Goal: Task Accomplishment & Management: Complete application form

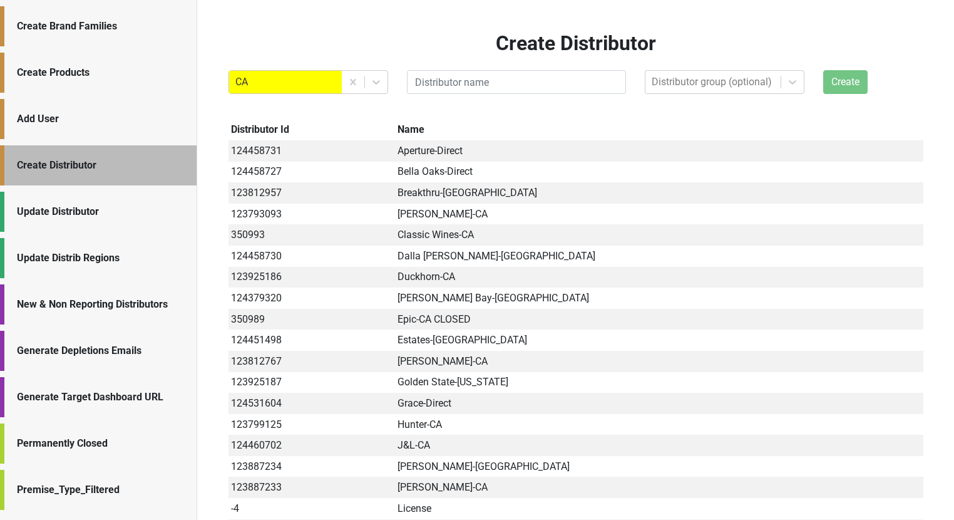
scroll to position [36, 0]
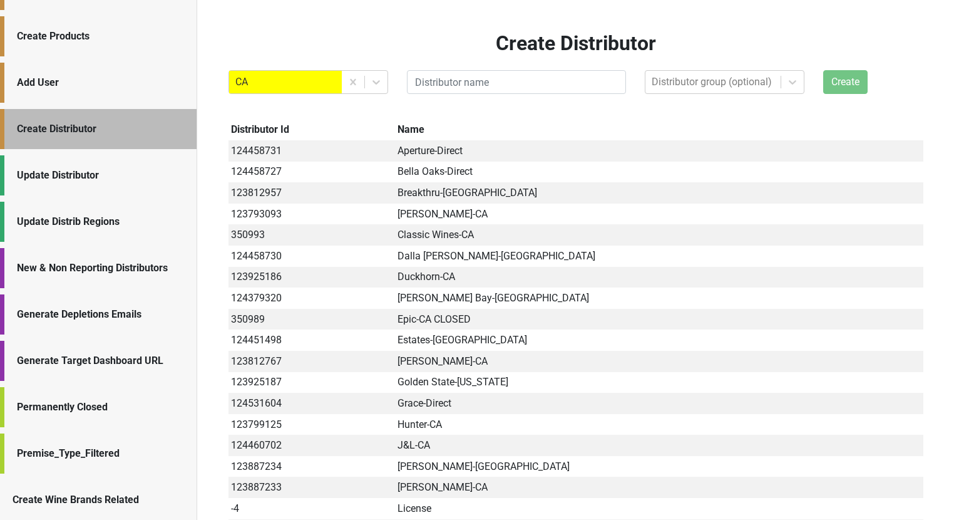
click at [40, 156] on div "Update Distributor" at bounding box center [98, 175] width 197 height 40
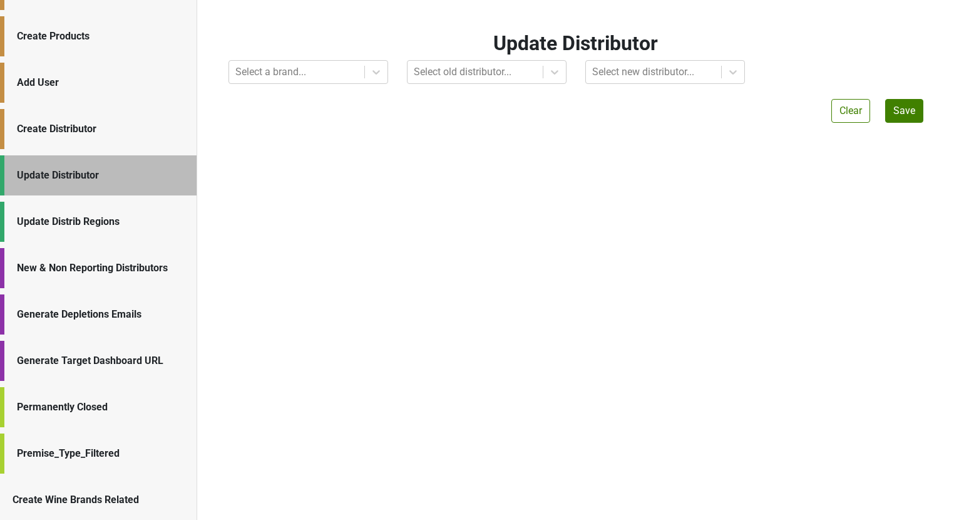
click at [31, 220] on div "Update Distrib Regions" at bounding box center [100, 221] width 167 height 15
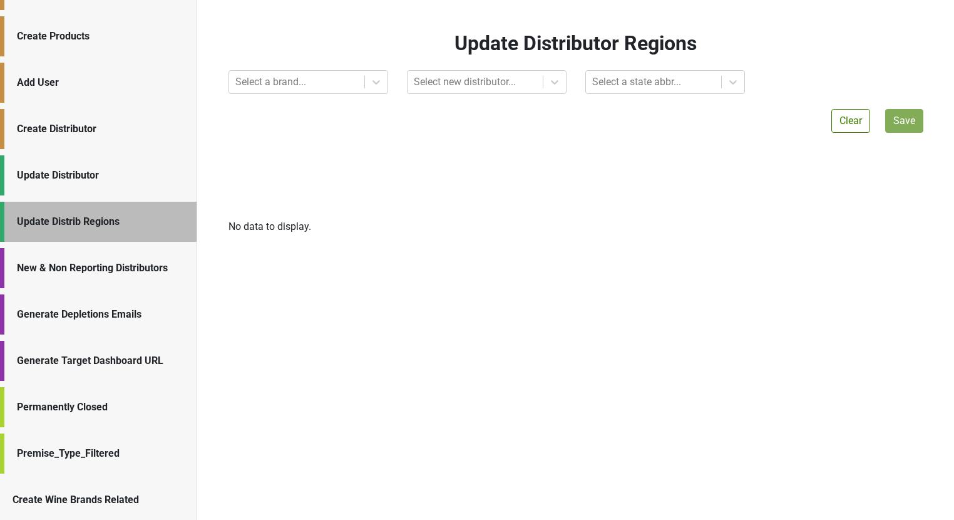
click at [39, 256] on div "New & Non Reporting Distributors" at bounding box center [98, 268] width 197 height 40
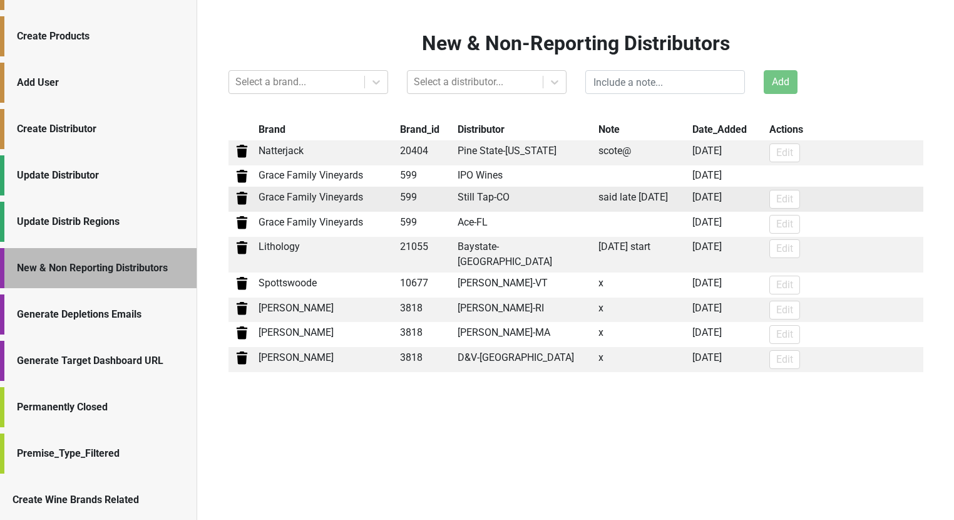
click at [271, 200] on td "Grace Family Vineyards" at bounding box center [326, 199] width 141 height 25
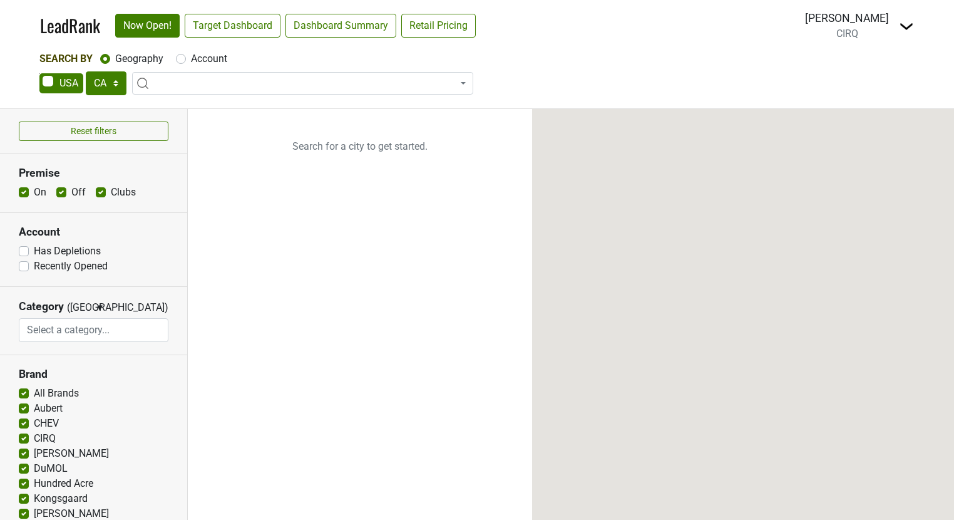
select select "CA"
select select
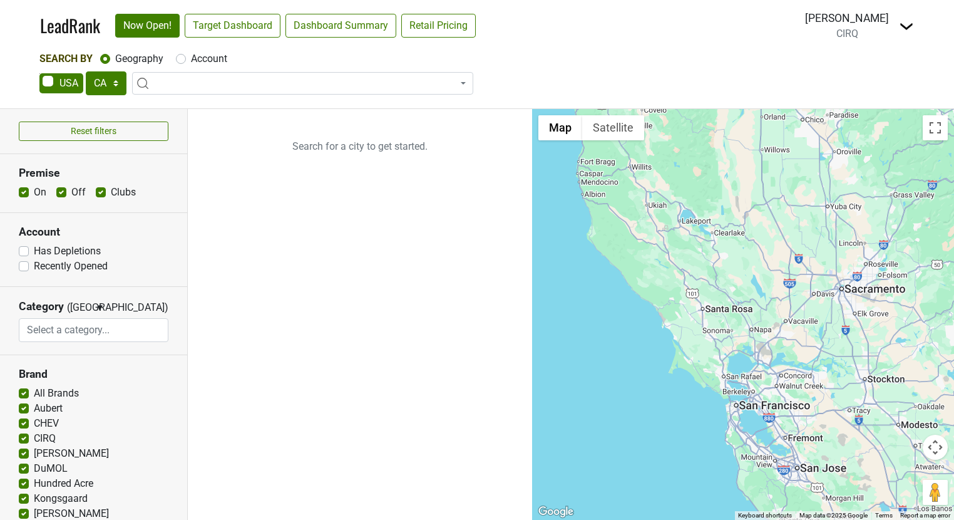
click at [191, 59] on label "Account" at bounding box center [209, 58] width 36 height 15
click at [184, 59] on input "Account" at bounding box center [181, 57] width 10 height 13
radio input "true"
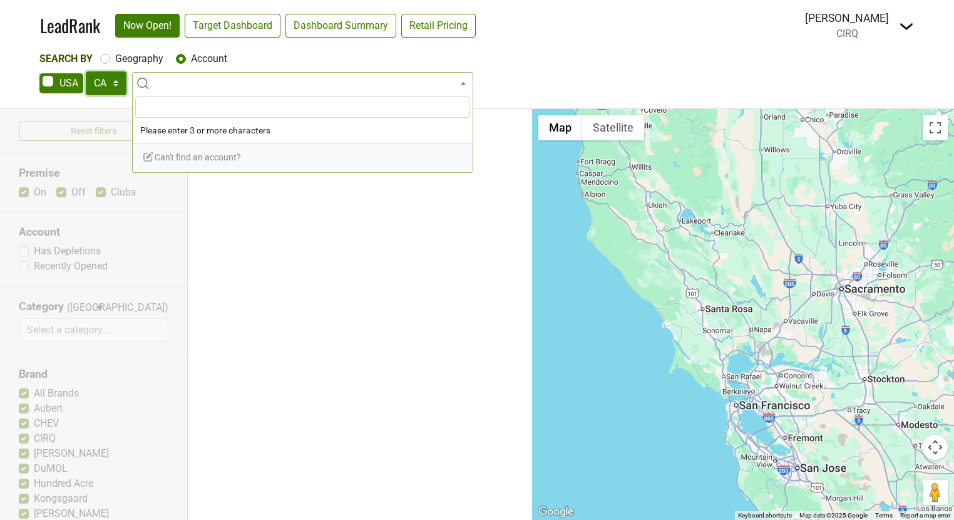
click at [118, 91] on select "AK AL AR AZ CA CO CT DC DE FL GA HI IA ID IL IN KS KY LA MA MD ME MI MN MO MS M…" at bounding box center [106, 83] width 41 height 24
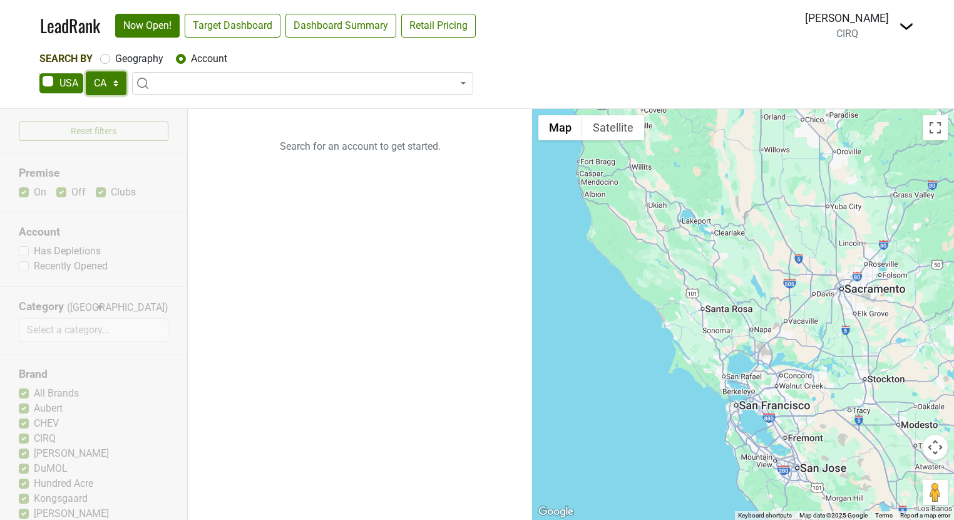
select select "FL"
click at [86, 71] on select "AK AL AR AZ CA CO CT DC DE FL GA HI IA ID IL IN KS KY LA MA MD ME MI MN MO MS M…" at bounding box center [106, 83] width 41 height 24
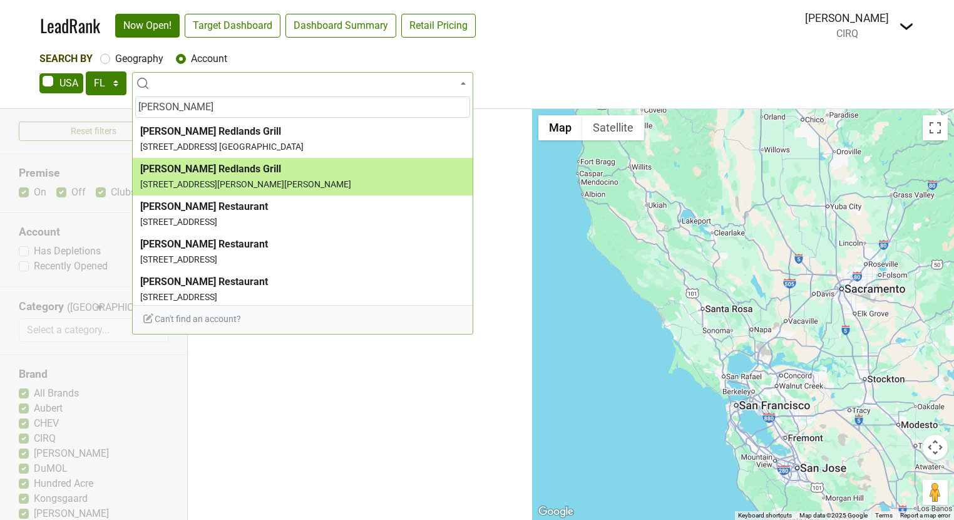
scroll to position [22, 0]
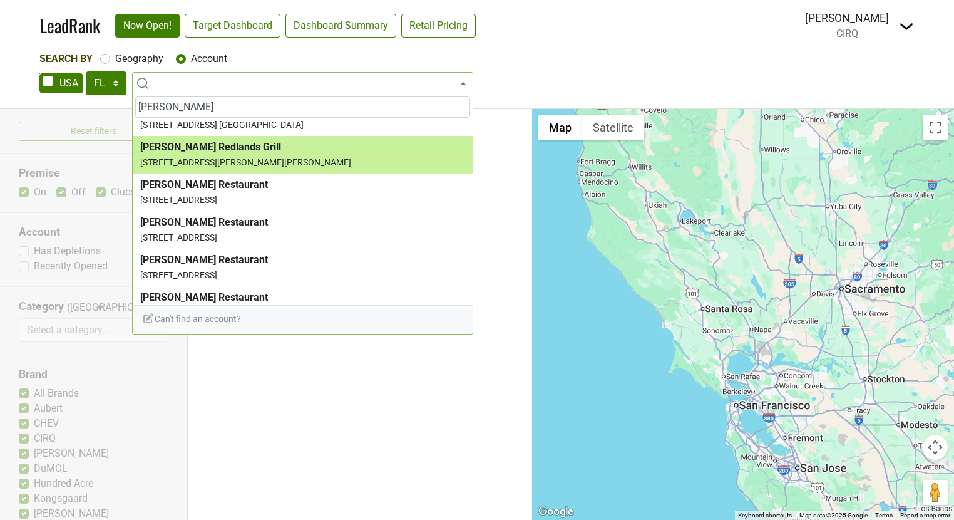
type input "j. alexander's"
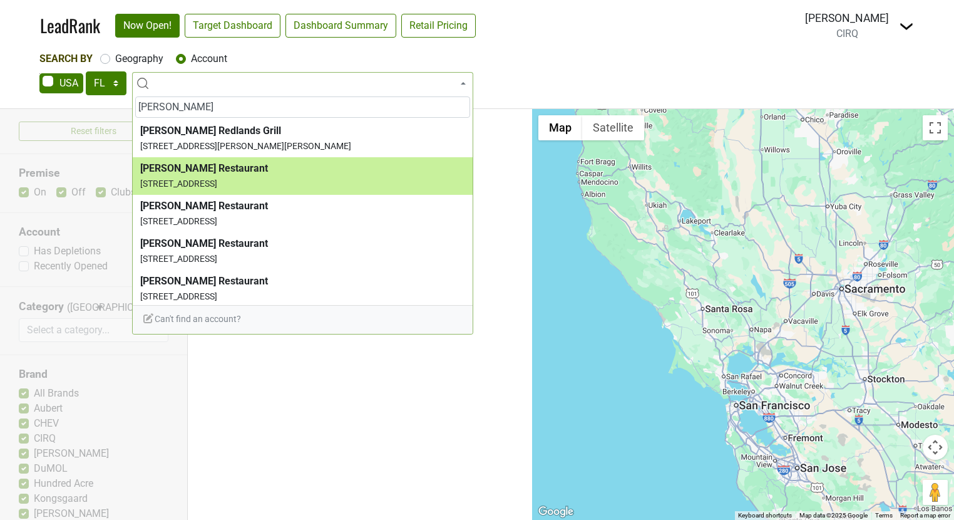
scroll to position [43, 0]
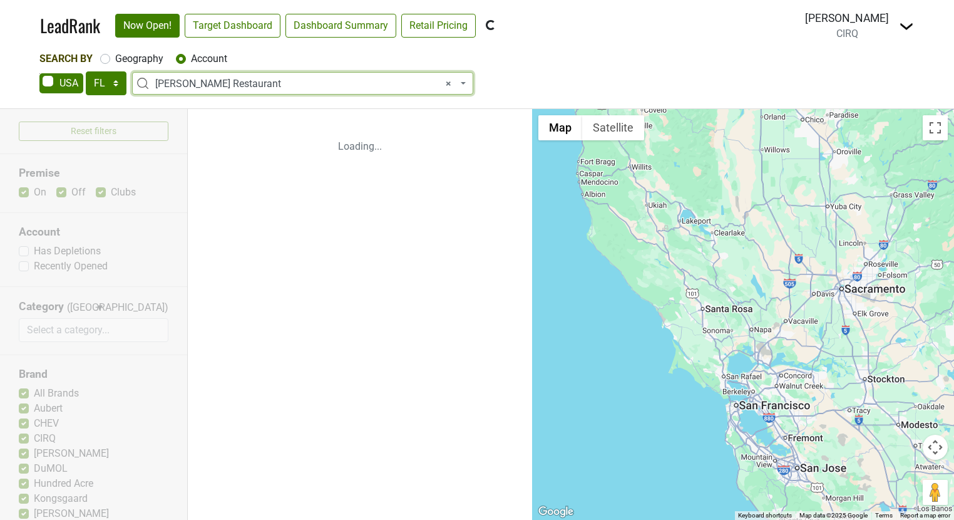
select select "124455575"
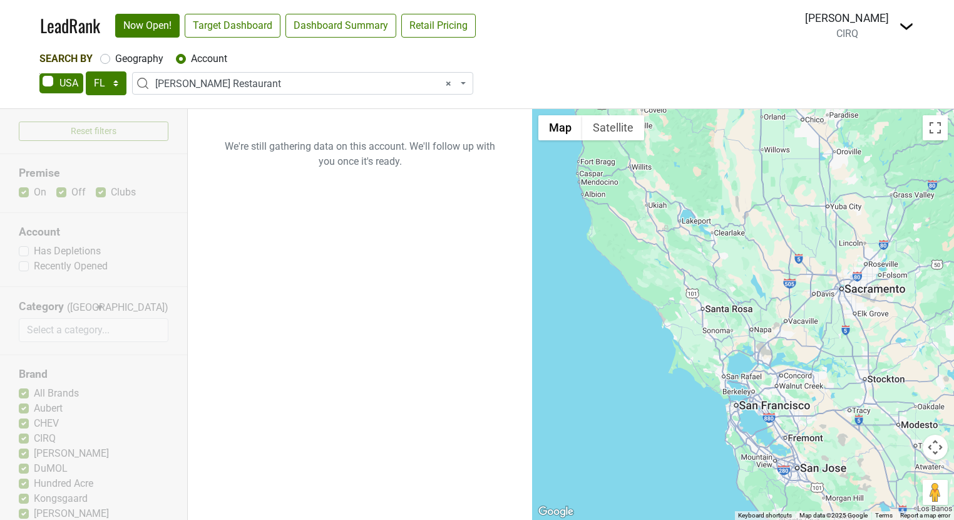
click at [115, 58] on label "Geography" at bounding box center [139, 58] width 48 height 15
click at [103, 58] on input "Geography" at bounding box center [105, 57] width 10 height 13
radio input "true"
select select
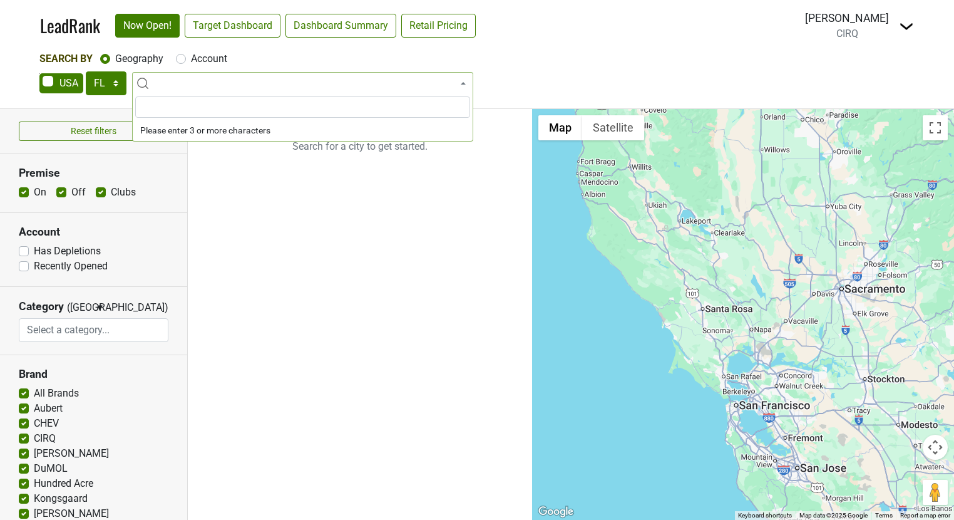
click at [191, 59] on label "Account" at bounding box center [209, 58] width 36 height 15
click at [182, 59] on input "Account" at bounding box center [181, 57] width 10 height 13
radio input "true"
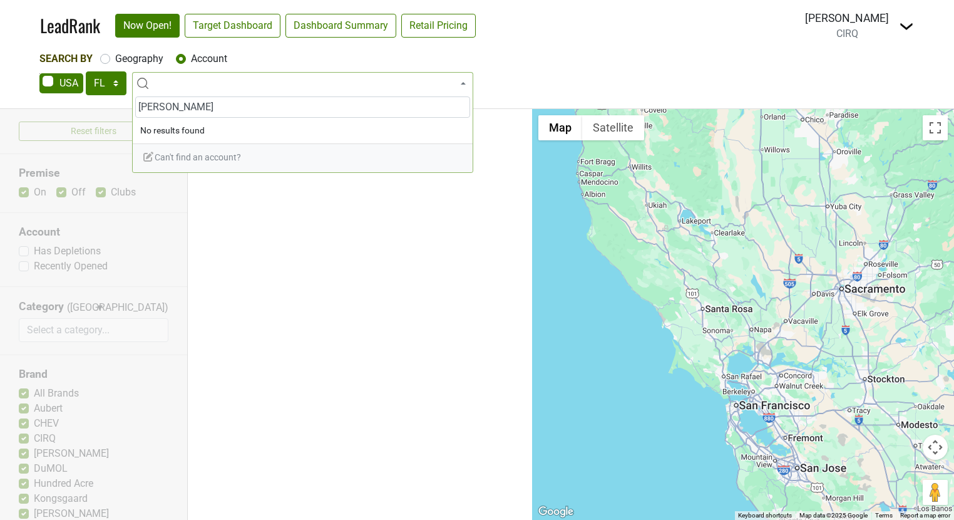
click at [142, 107] on input "j alexand" at bounding box center [302, 106] width 335 height 21
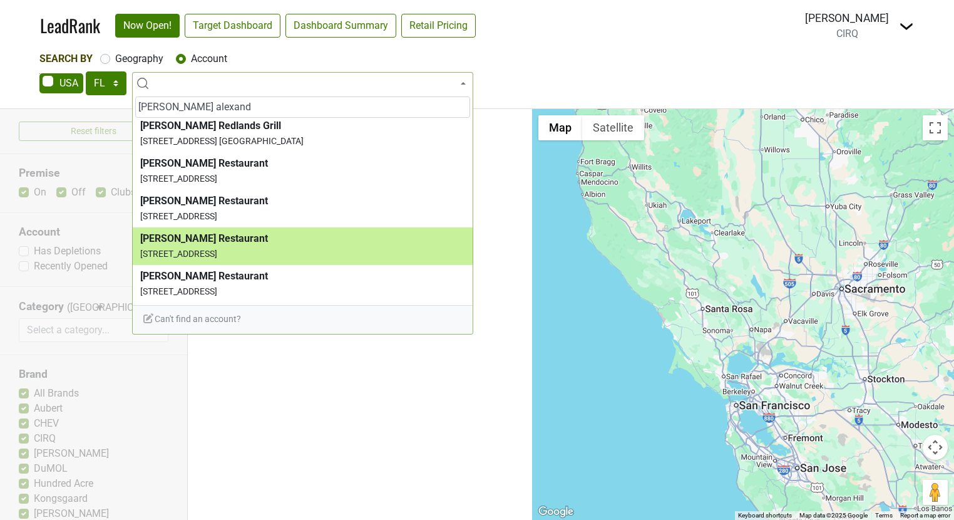
type input "j. alexand"
select select "124455575"
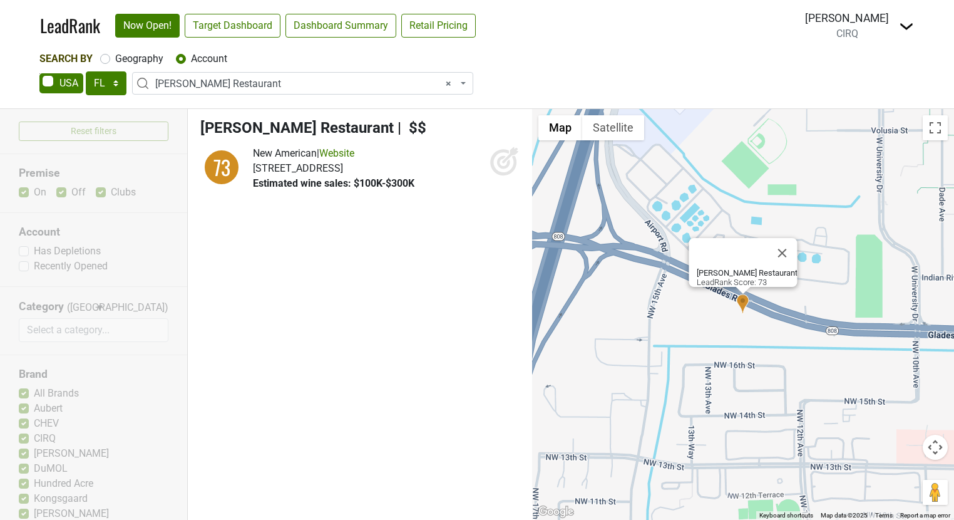
click at [502, 162] on icon at bounding box center [505, 161] width 30 height 30
click at [510, 160] on icon at bounding box center [505, 161] width 30 height 30
click at [115, 62] on label "Geography" at bounding box center [139, 58] width 48 height 15
click at [106, 62] on input "Geography" at bounding box center [105, 57] width 10 height 13
radio input "true"
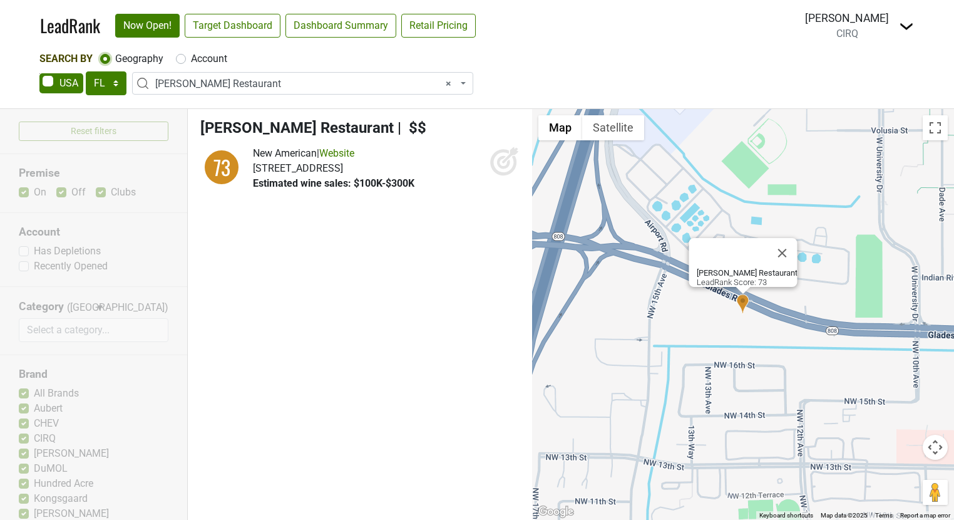
select select
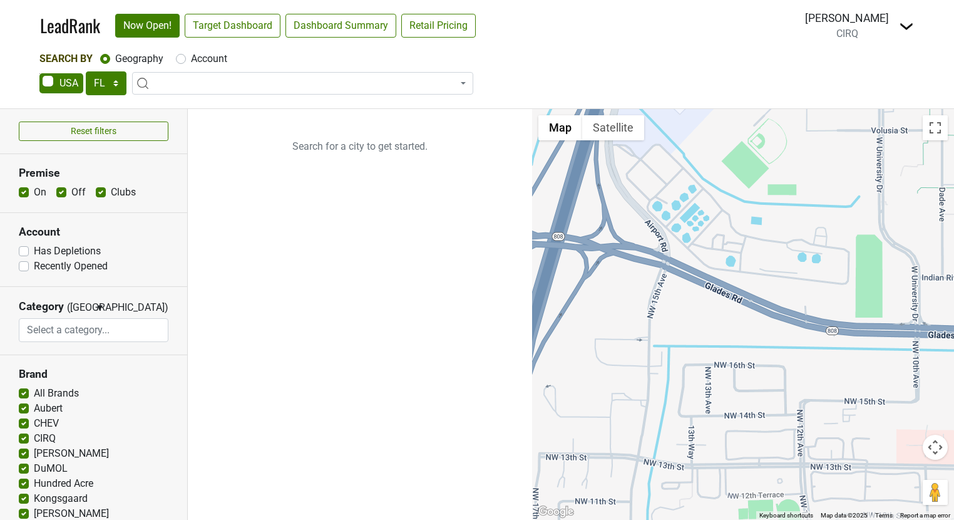
click at [191, 58] on label "Account" at bounding box center [209, 58] width 36 height 15
click at [182, 58] on input "Account" at bounding box center [181, 57] width 10 height 13
radio input "true"
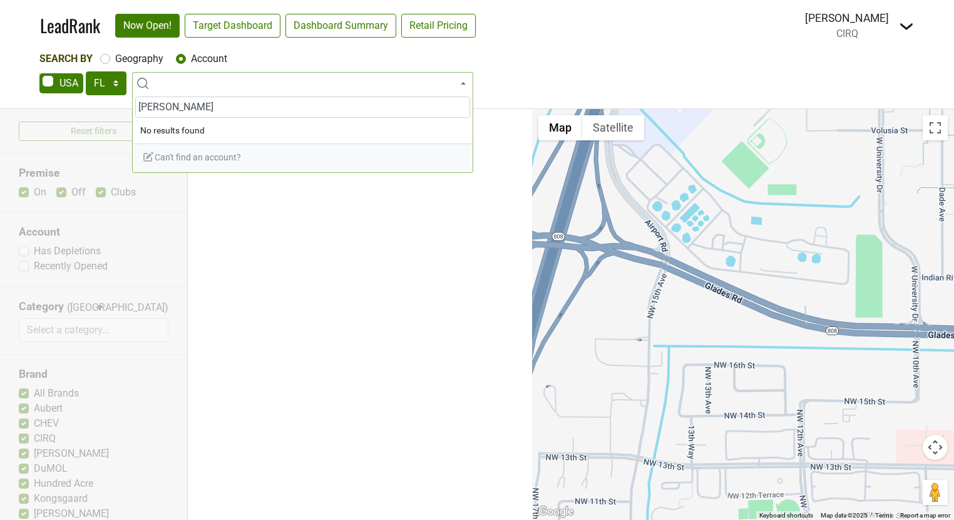
type input "j alexander"
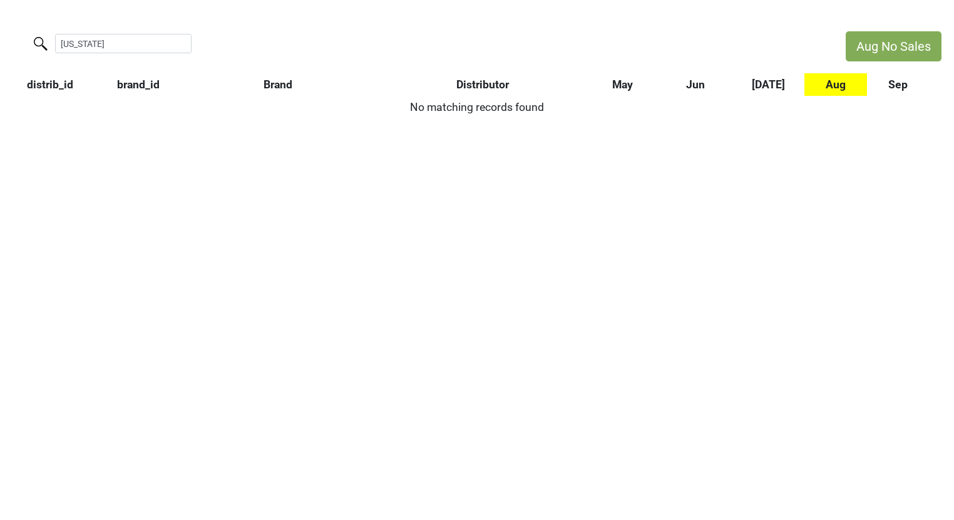
click at [152, 42] on input "arizona" at bounding box center [123, 43] width 137 height 19
type input "arizona"
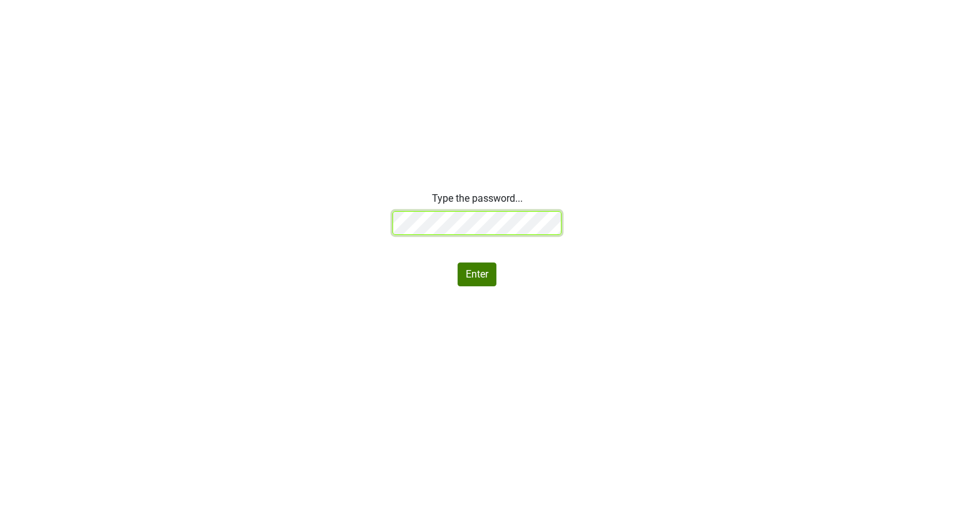
click at [336, 218] on div "Type the password... Enter" at bounding box center [477, 238] width 954 height 95
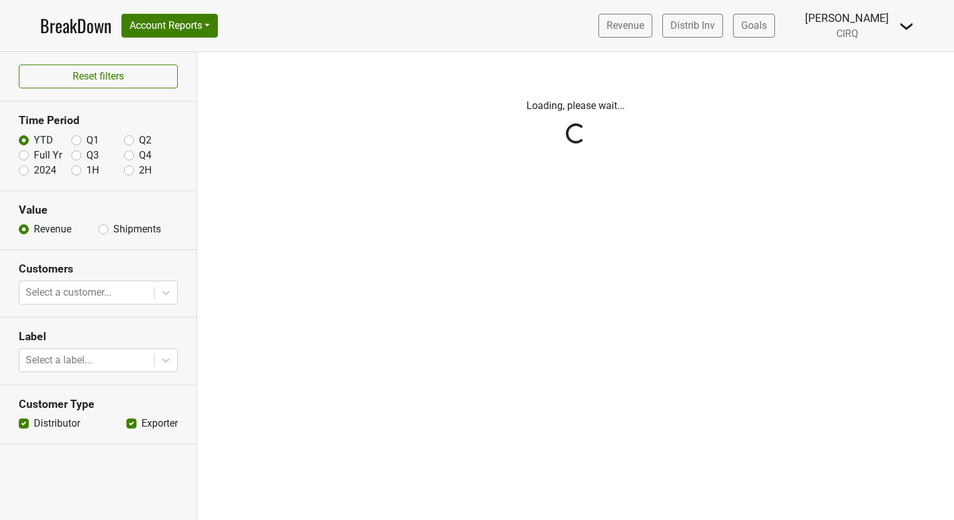
click at [913, 29] on img at bounding box center [906, 26] width 15 height 15
click at [873, 83] on link "Logout" at bounding box center [864, 91] width 99 height 20
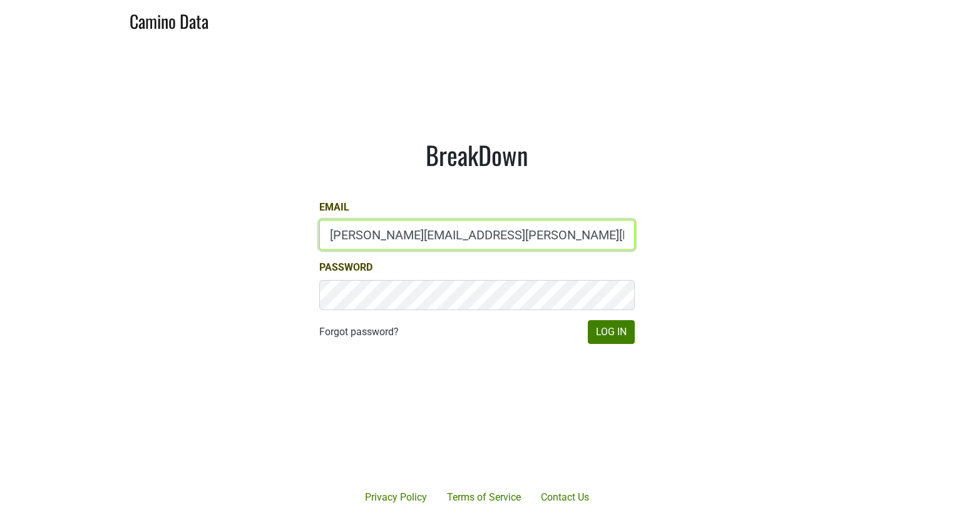
click at [402, 235] on input "[PERSON_NAME][EMAIL_ADDRESS][PERSON_NAME][DOMAIN_NAME]" at bounding box center [477, 235] width 316 height 30
click at [402, 235] on input "kristi.sanders@brownefamilywines.com" at bounding box center [477, 235] width 316 height 30
type input "sam@mommenpop.com"
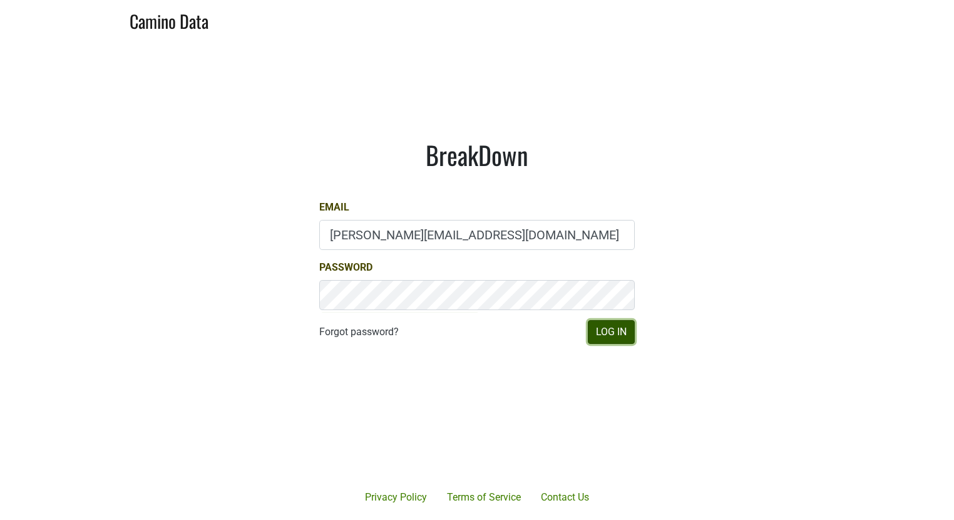
click at [611, 327] on button "Log In" at bounding box center [611, 332] width 47 height 24
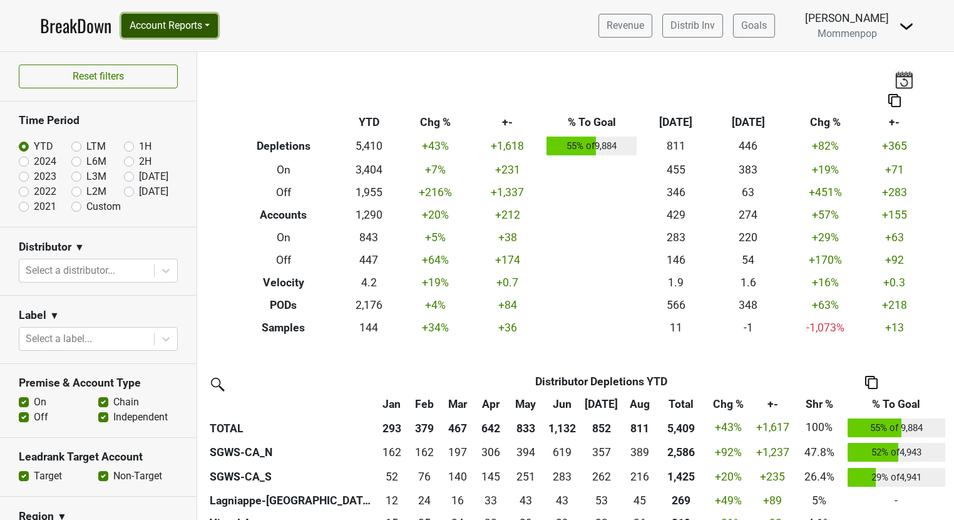
click at [212, 26] on button "Account Reports" at bounding box center [169, 26] width 96 height 24
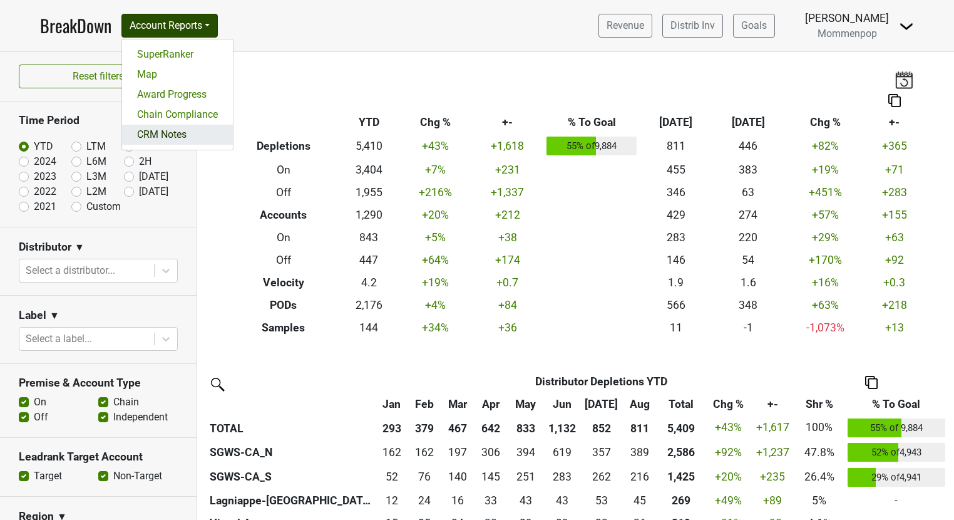
click at [178, 125] on link "CRM Notes" at bounding box center [177, 135] width 111 height 20
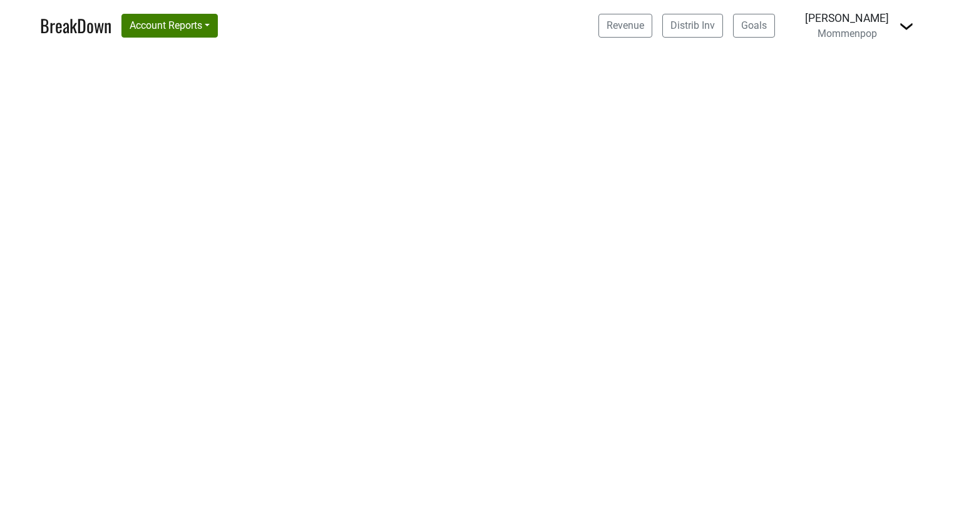
select select "CA"
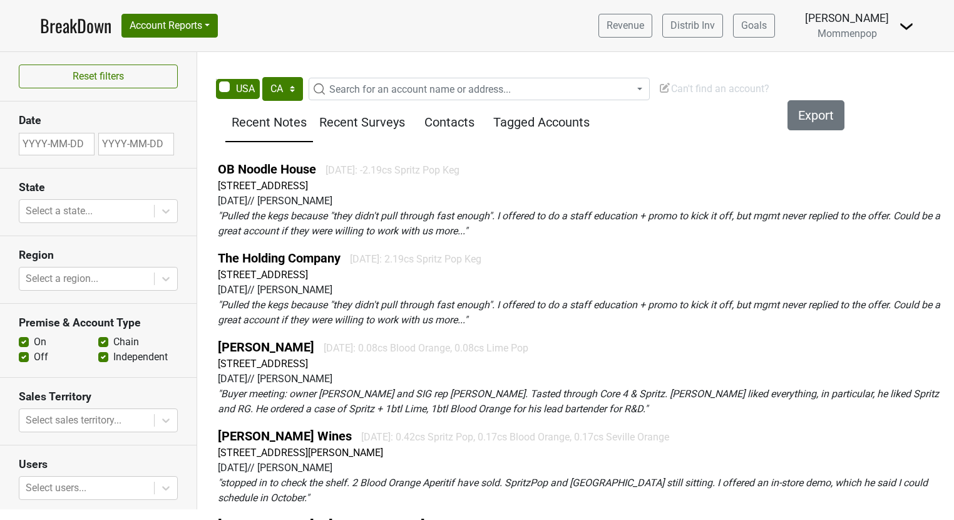
click at [689, 85] on span "Can't find an account?" at bounding box center [714, 89] width 111 height 12
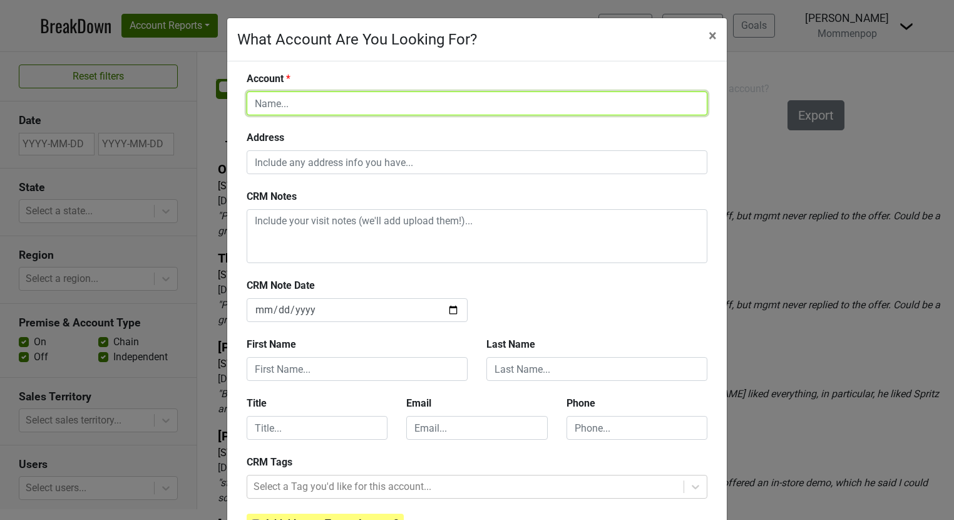
click at [301, 106] on input "text" at bounding box center [477, 103] width 461 height 24
type input "No Man's Land"
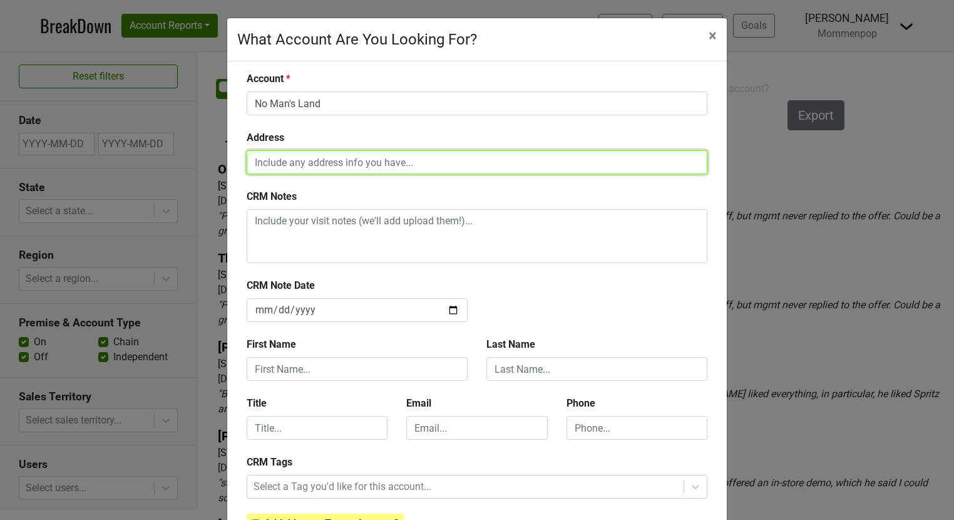
paste input "[STREET_ADDRESS]"
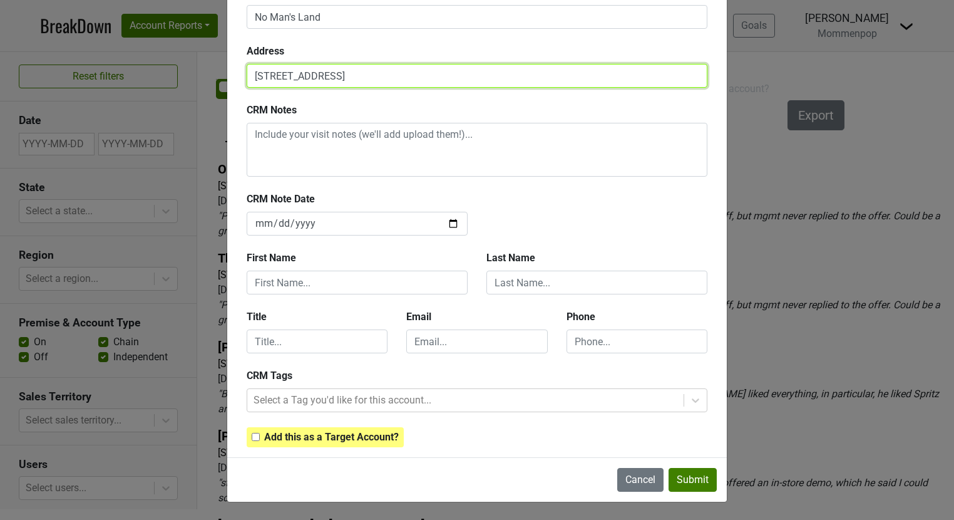
type input "[STREET_ADDRESS]"
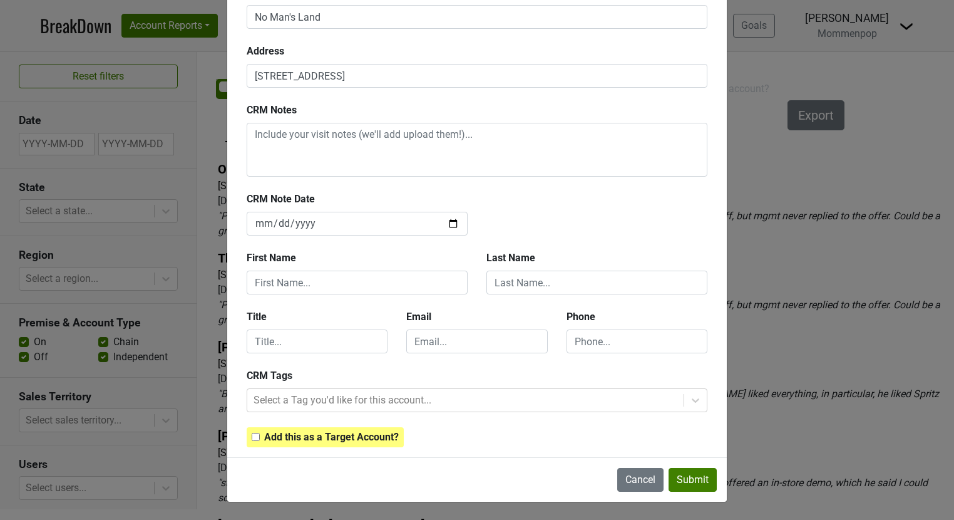
click at [319, 434] on strong "Add this as a Target Account?" at bounding box center [331, 437] width 135 height 12
click at [249, 434] on div "Add this as a Target Account?" at bounding box center [325, 437] width 157 height 20
click at [257, 438] on input "checkbox" at bounding box center [256, 437] width 8 height 8
checkbox input "true"
click at [688, 475] on button "Submit" at bounding box center [693, 480] width 48 height 24
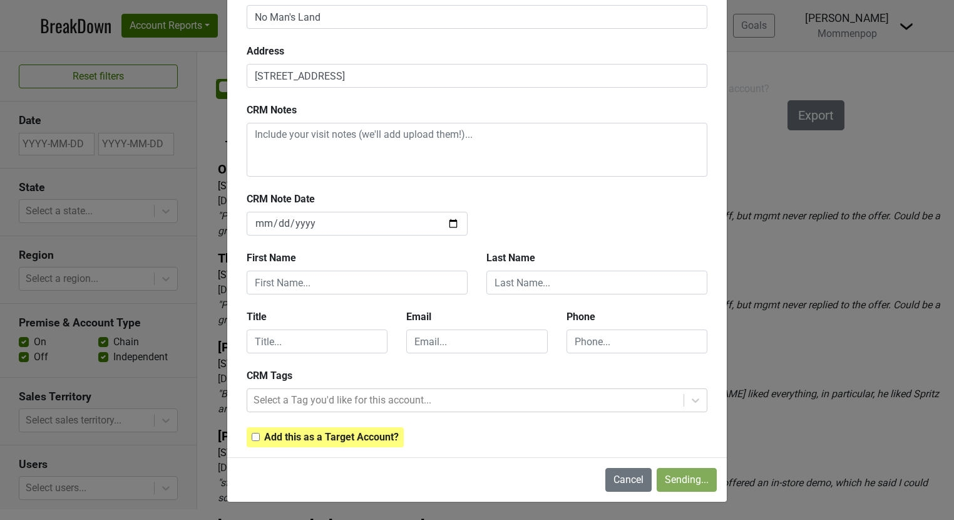
checkbox input "false"
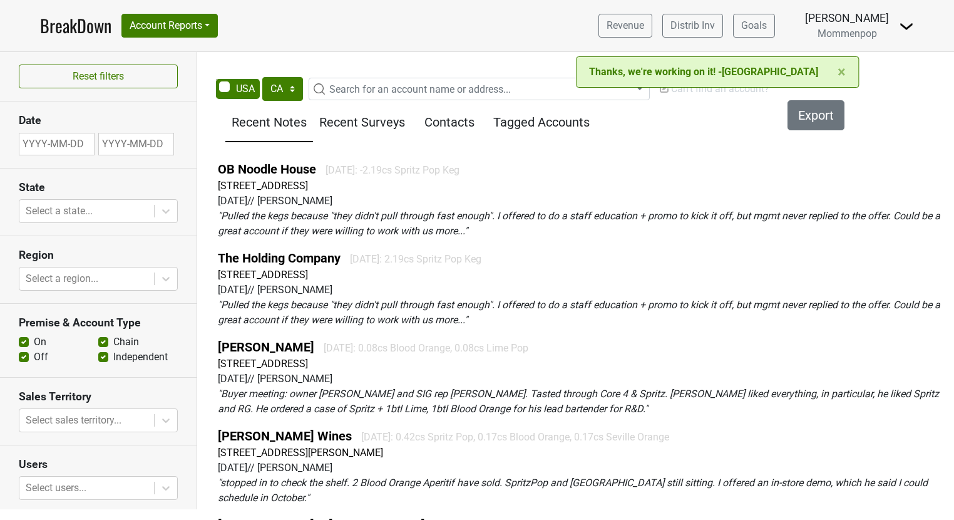
click at [709, 90] on span "Can't find an account?" at bounding box center [714, 89] width 111 height 12
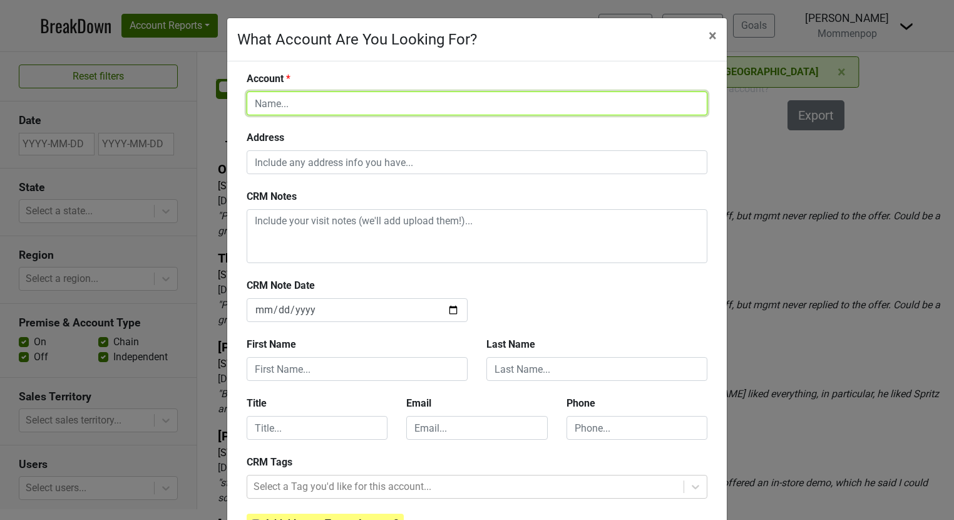
click at [343, 102] on input "text" at bounding box center [477, 103] width 461 height 24
type input "[PERSON_NAME]"
type input "[PERSON_NAME] Restaurant"
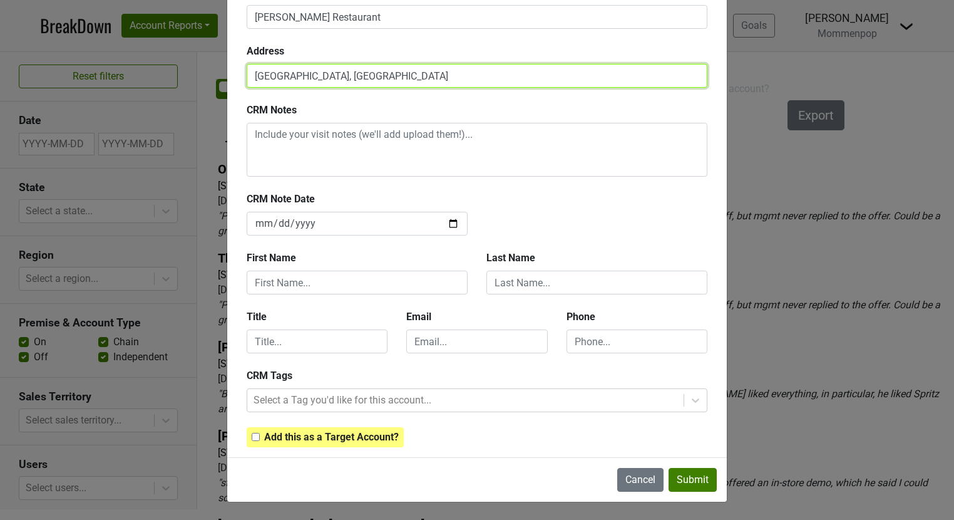
type input "[GEOGRAPHIC_DATA], [GEOGRAPHIC_DATA]"
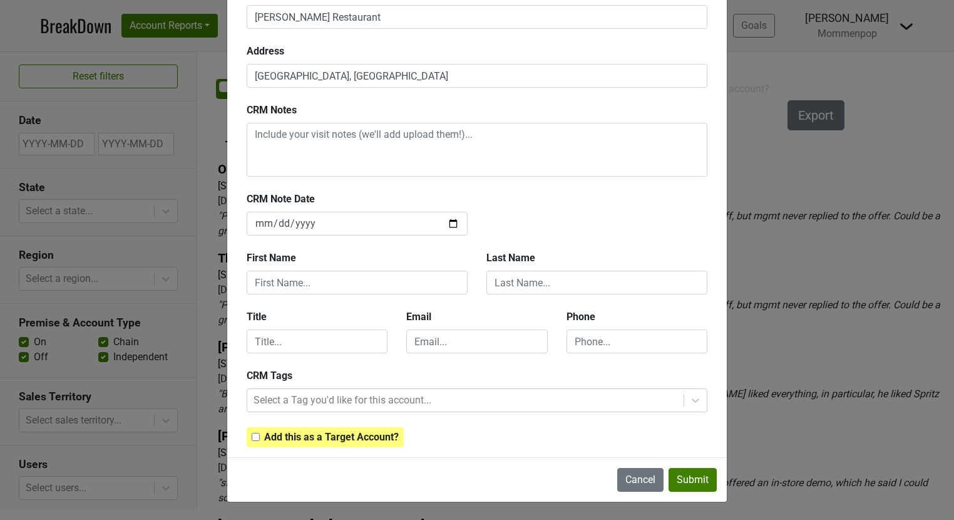
click at [311, 439] on strong "Add this as a Target Account?" at bounding box center [331, 437] width 135 height 12
click at [255, 439] on input "checkbox" at bounding box center [256, 437] width 8 height 8
checkbox input "true"
click at [684, 480] on button "Submit" at bounding box center [693, 480] width 48 height 24
checkbox input "false"
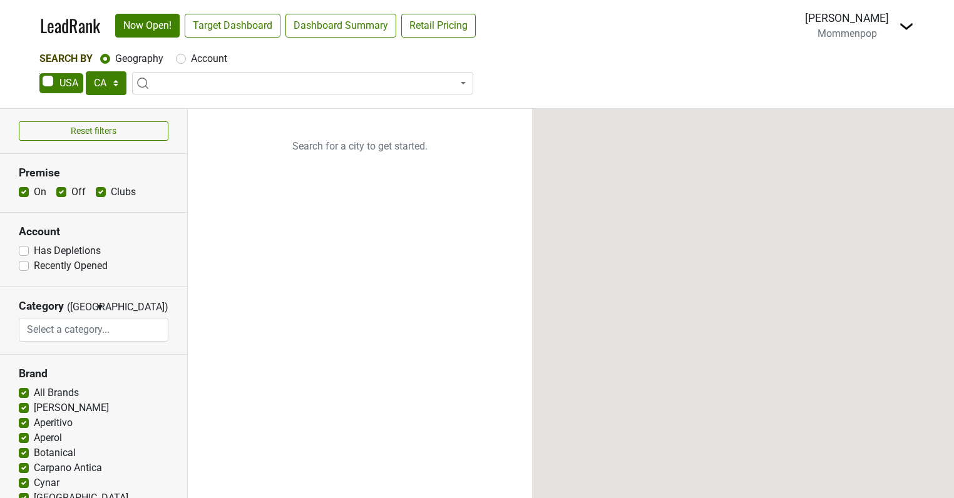
select select "CA"
select select
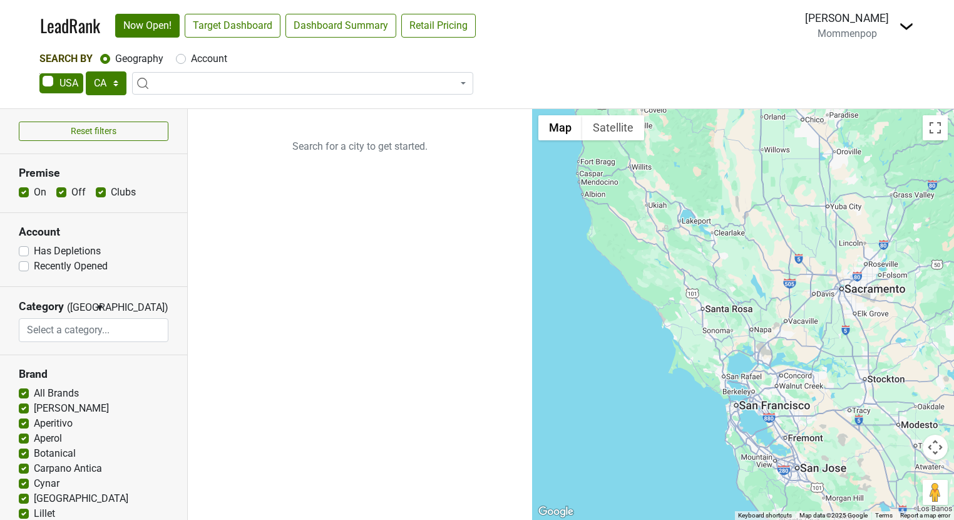
click at [191, 62] on label "Account" at bounding box center [209, 58] width 36 height 15
click at [178, 62] on input "Account" at bounding box center [181, 57] width 10 height 13
radio input "true"
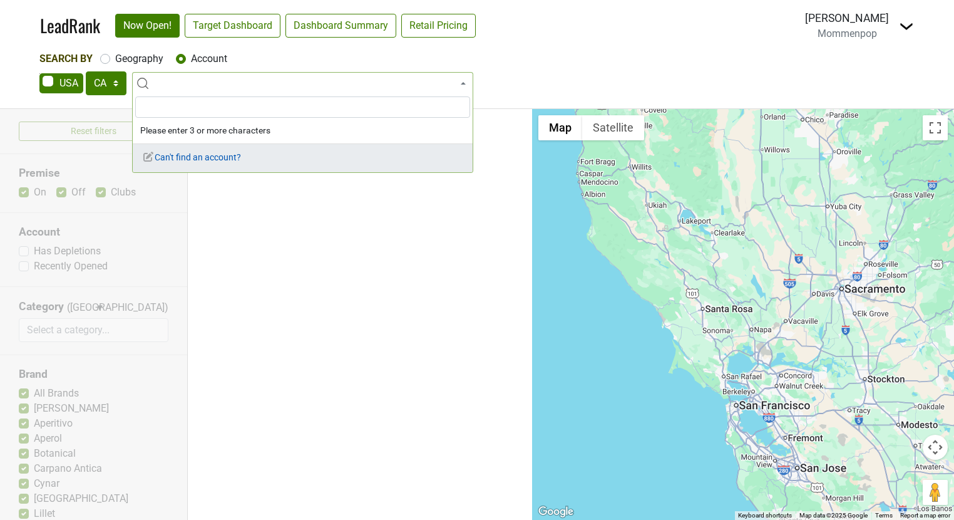
click at [182, 160] on span "Can't find an account?" at bounding box center [191, 157] width 99 height 10
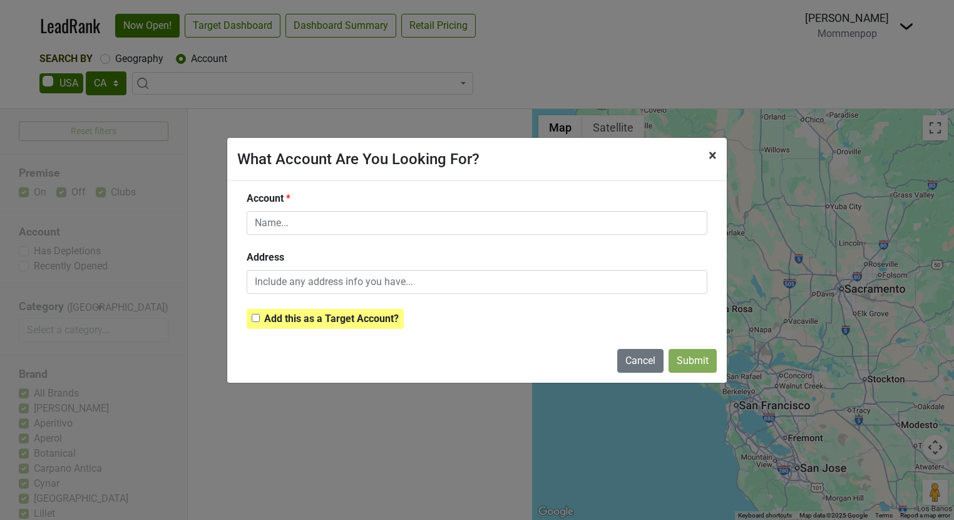
click at [712, 150] on span "×" at bounding box center [713, 156] width 8 height 18
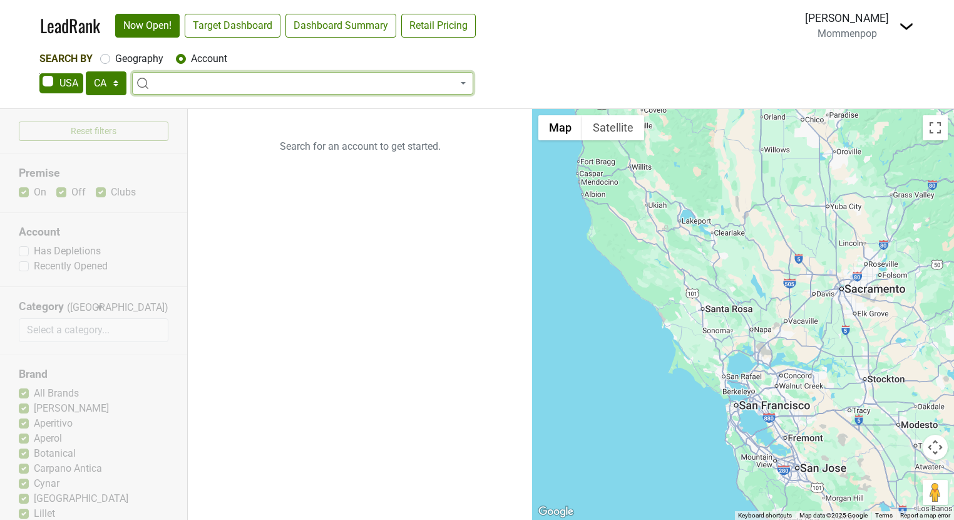
click at [261, 79] on span at bounding box center [302, 83] width 341 height 23
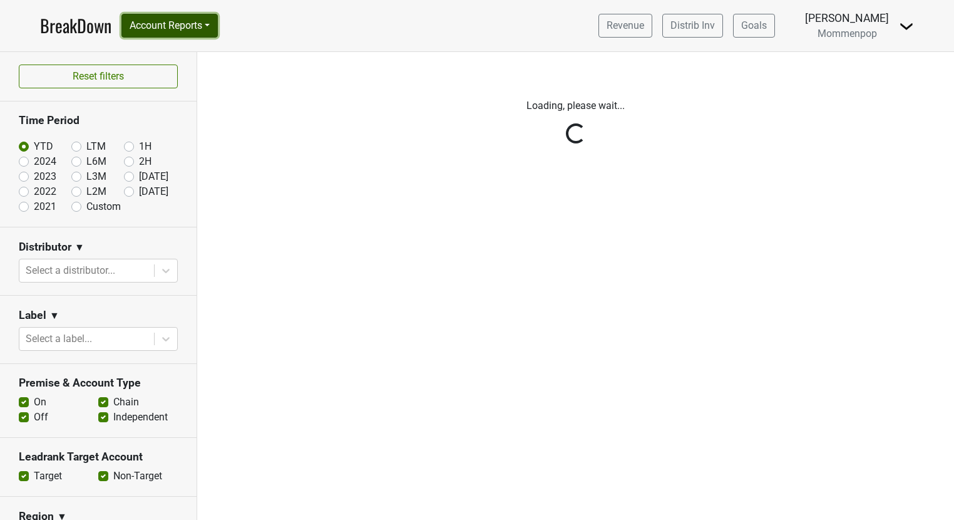
click at [155, 36] on button "Account Reports" at bounding box center [169, 26] width 96 height 24
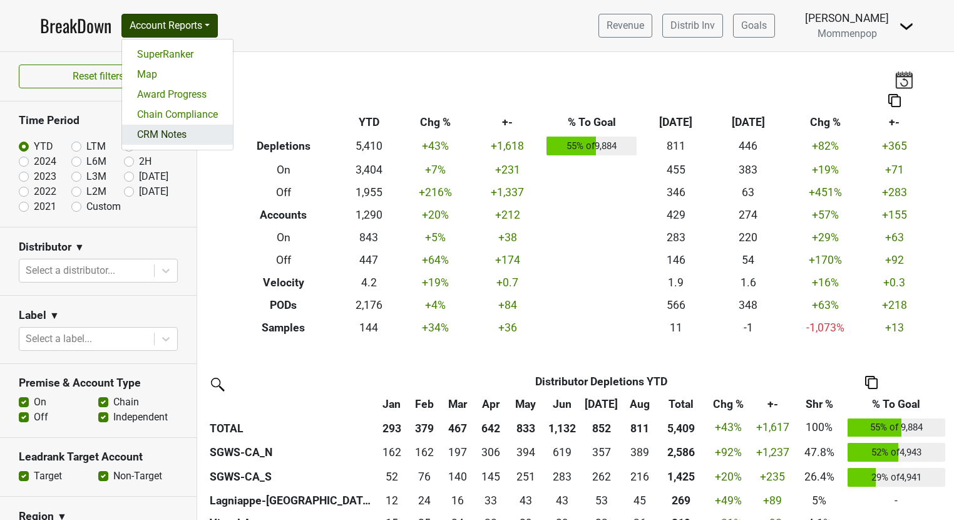
click at [154, 133] on link "CRM Notes" at bounding box center [177, 135] width 111 height 20
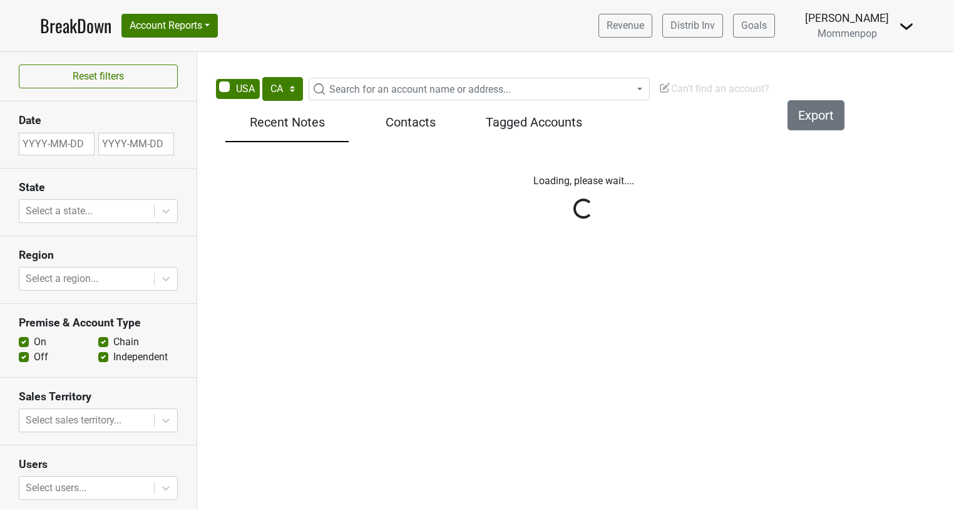
select select "CA"
